Goal: Navigation & Orientation: Find specific page/section

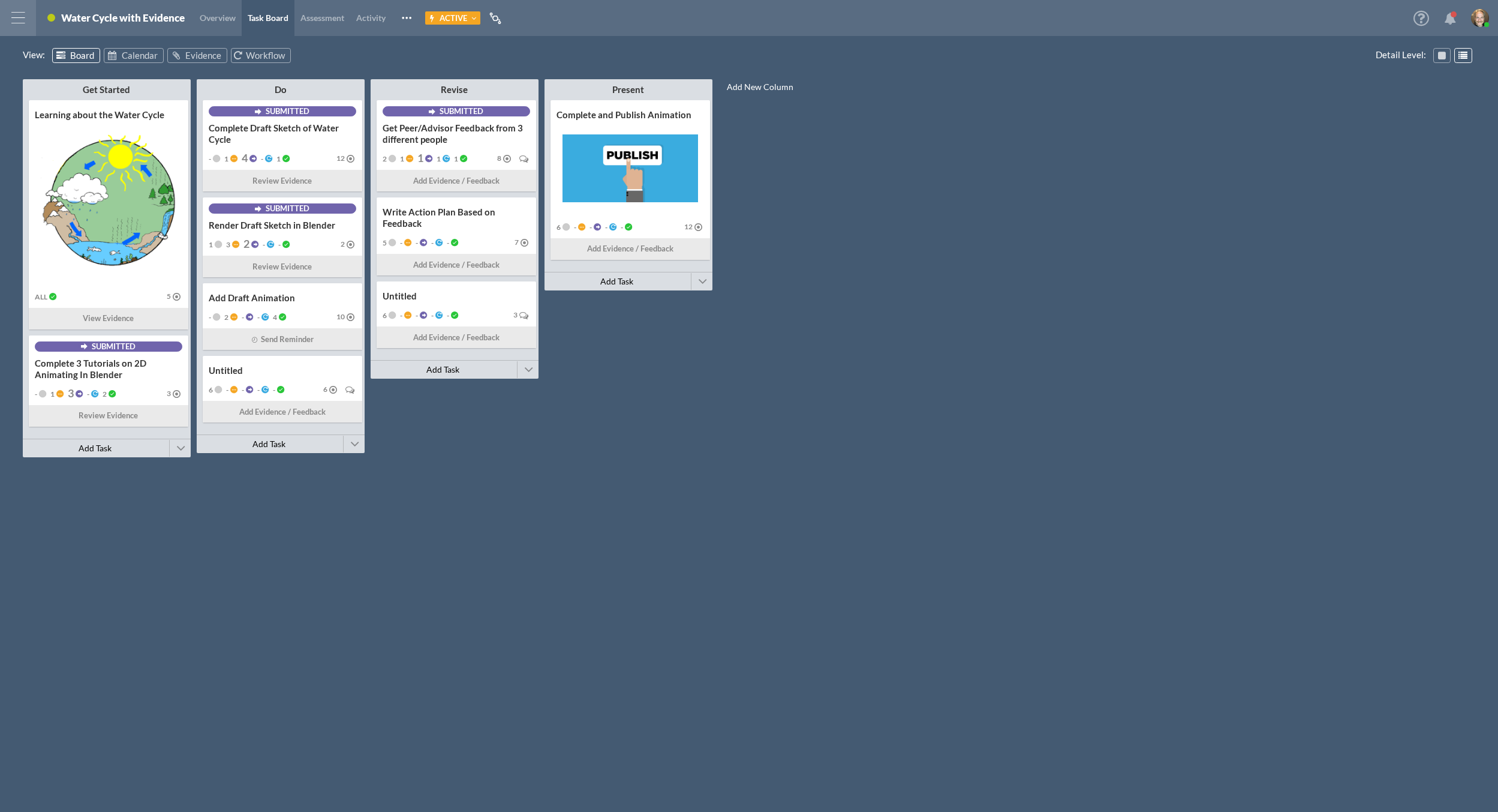
click at [11, 23] on div at bounding box center [18, 18] width 36 height 36
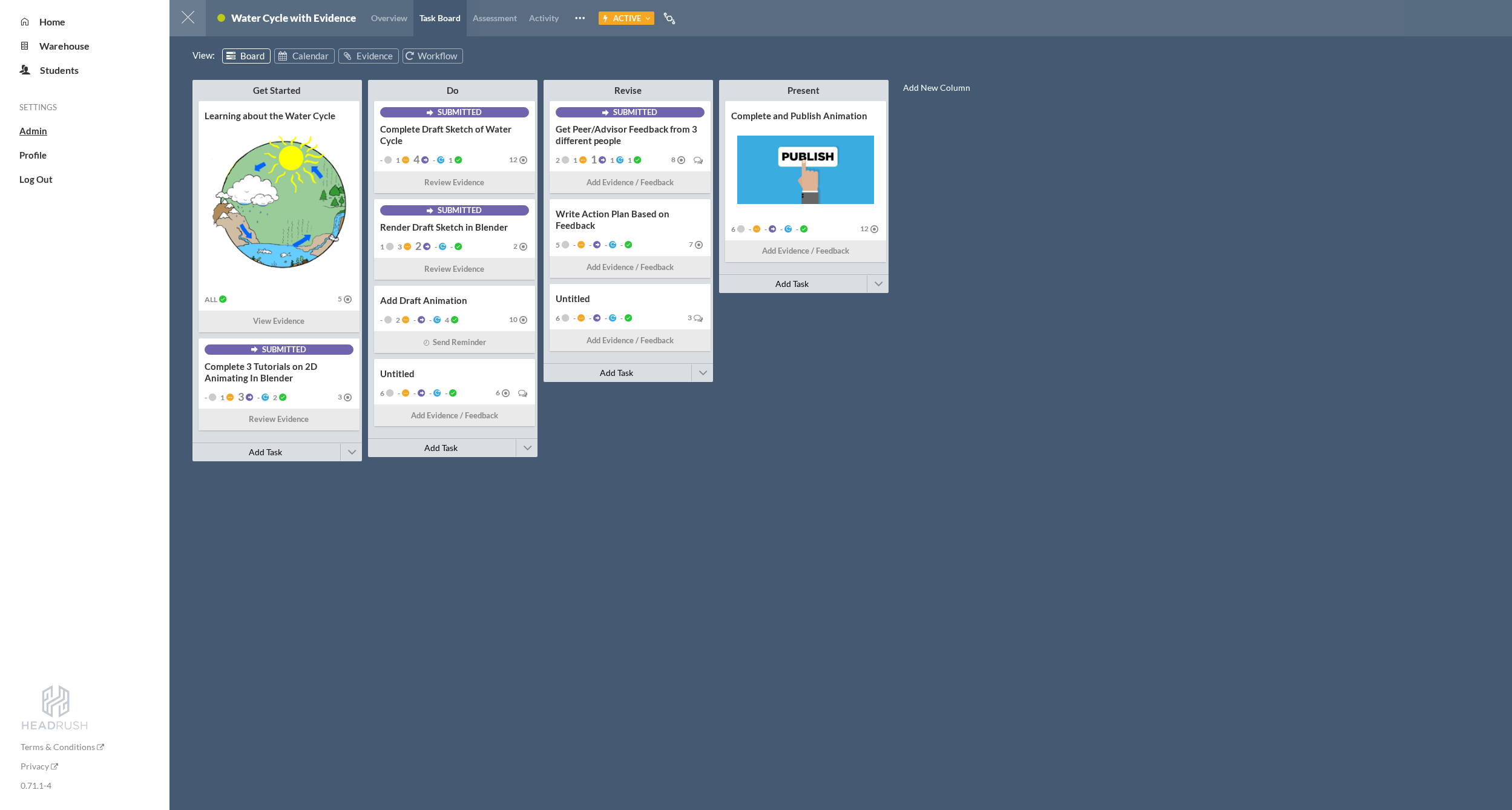
click at [29, 130] on span "Admin" at bounding box center [33, 131] width 28 height 11
select select "20"
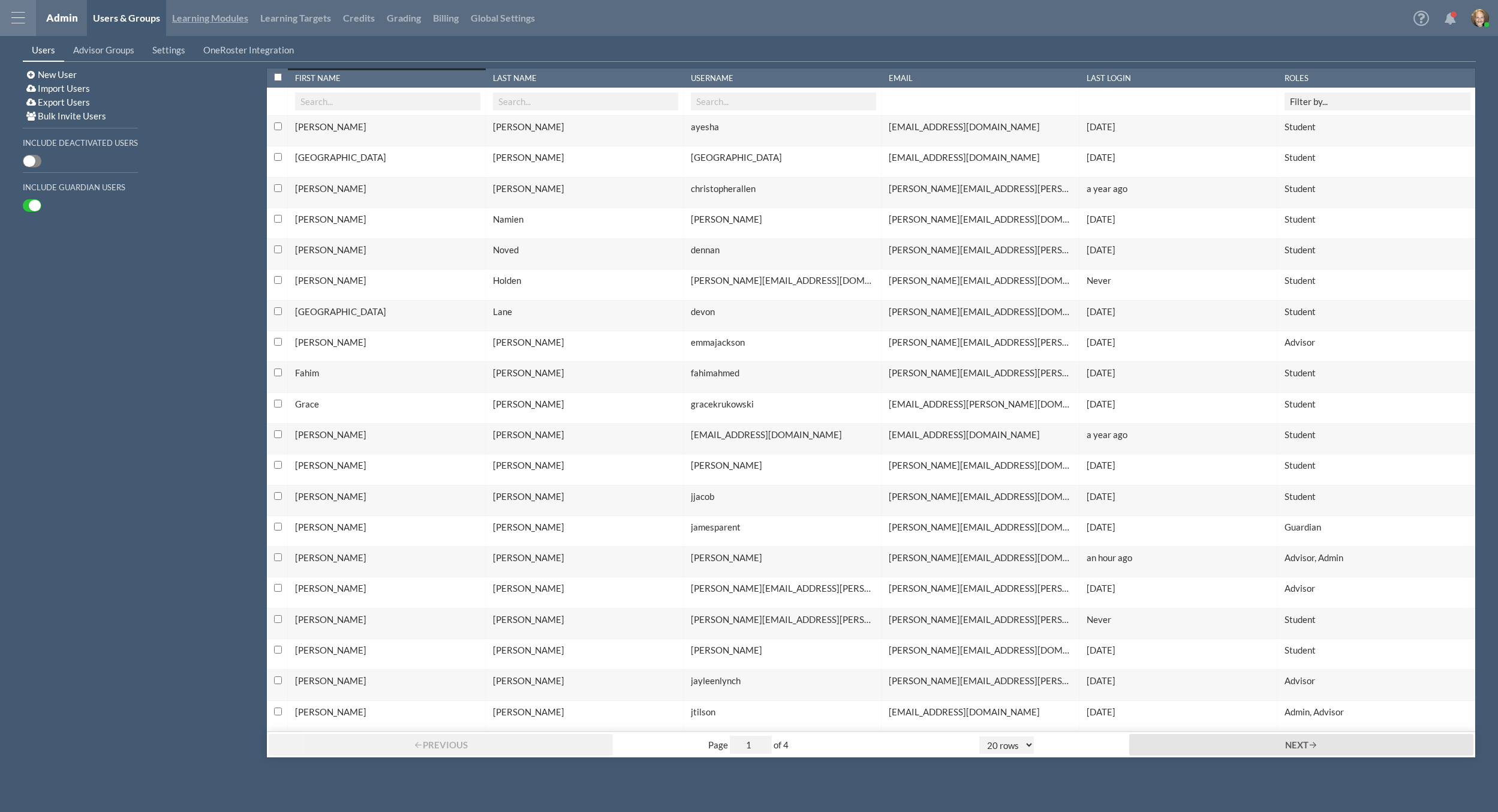
click at [218, 31] on link "Learning Modules" at bounding box center [210, 18] width 88 height 36
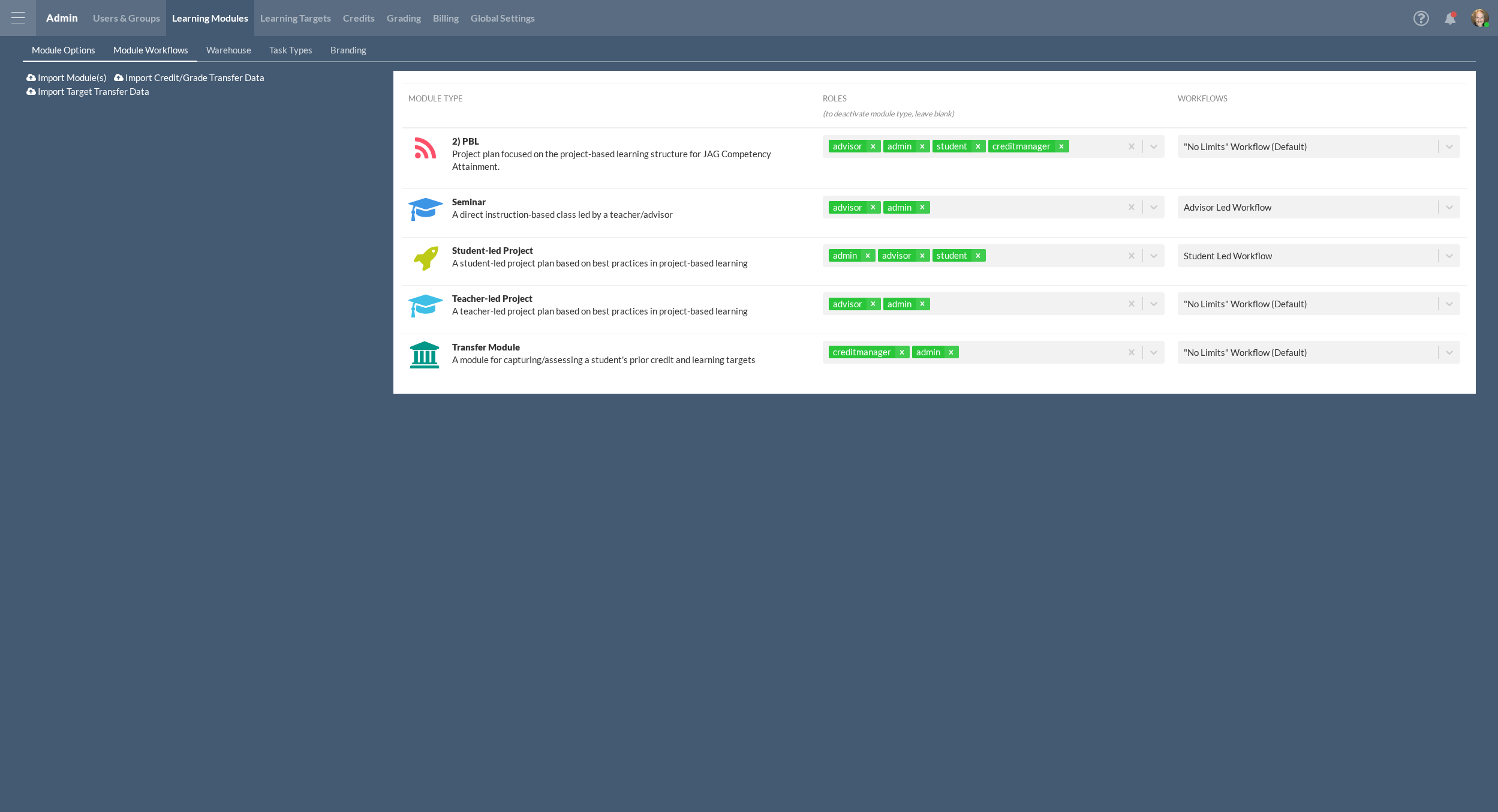
click at [173, 49] on span "Module Workflows" at bounding box center [151, 49] width 75 height 11
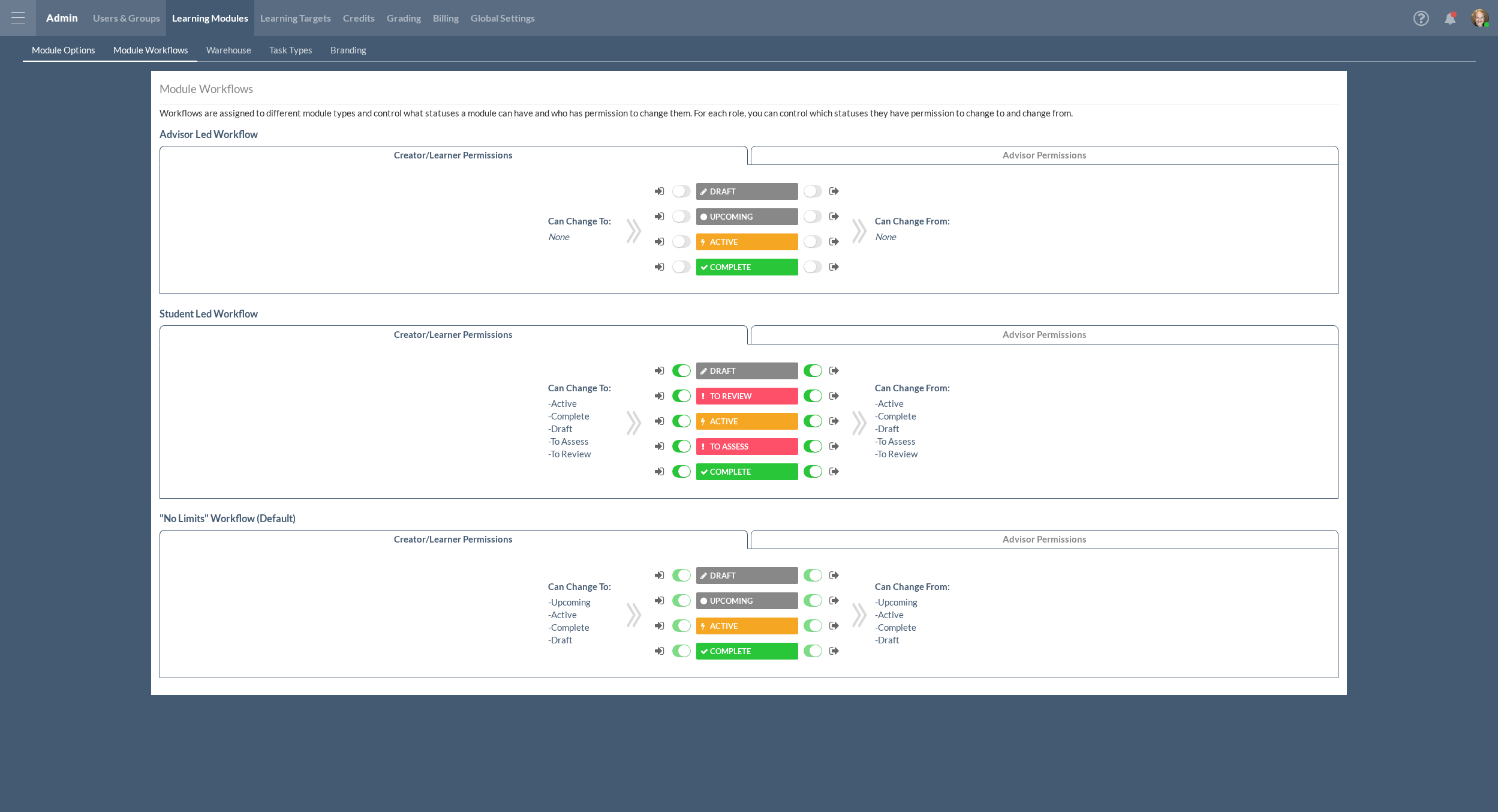
click at [65, 47] on span "Module Options" at bounding box center [63, 49] width 63 height 11
